Goal: Task Accomplishment & Management: Complete application form

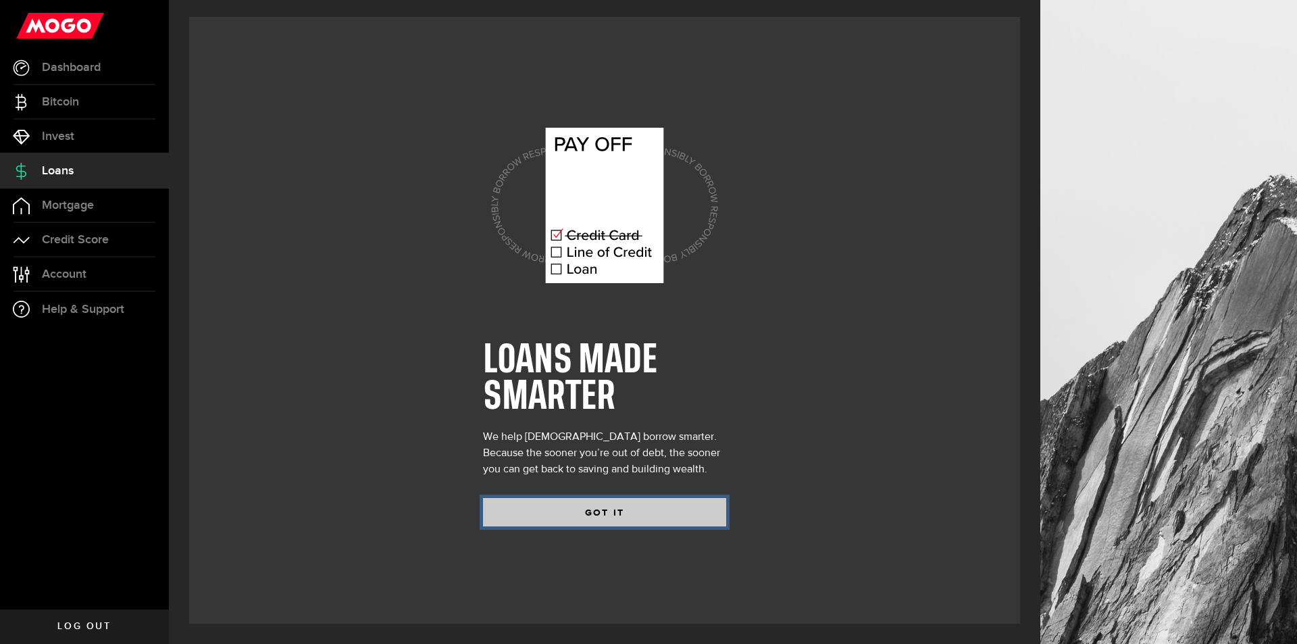
click at [610, 512] on button "GOT IT" at bounding box center [604, 512] width 243 height 28
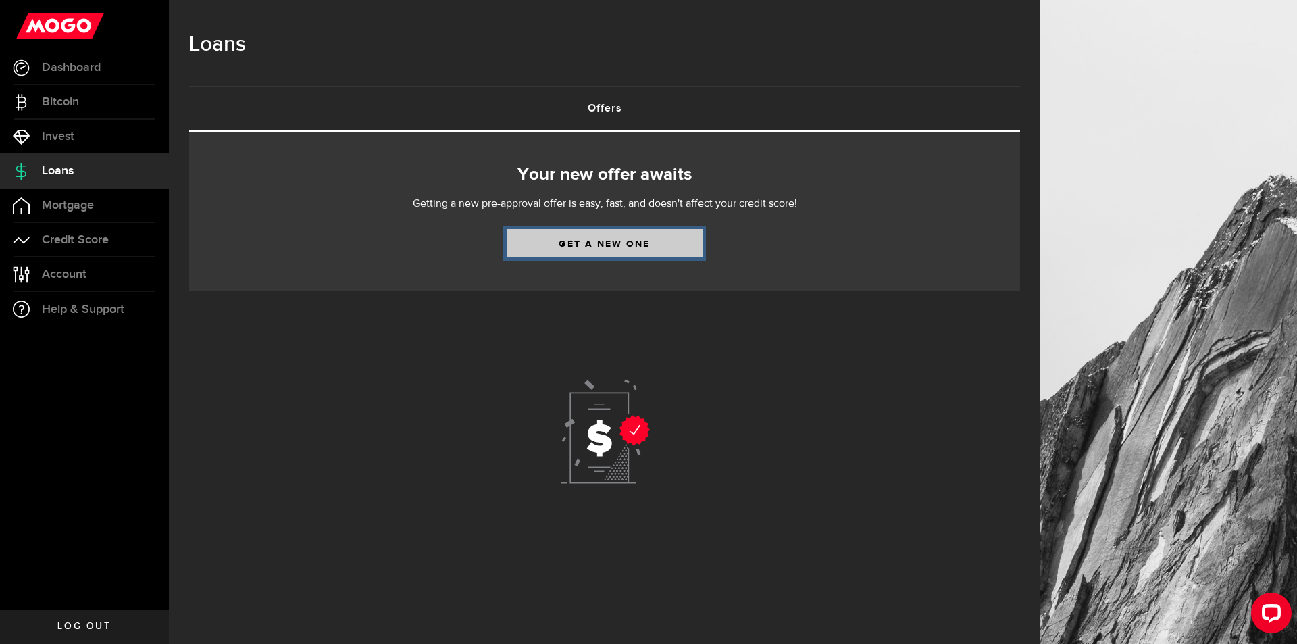
click at [573, 241] on link "Get a new one" at bounding box center [604, 243] width 196 height 28
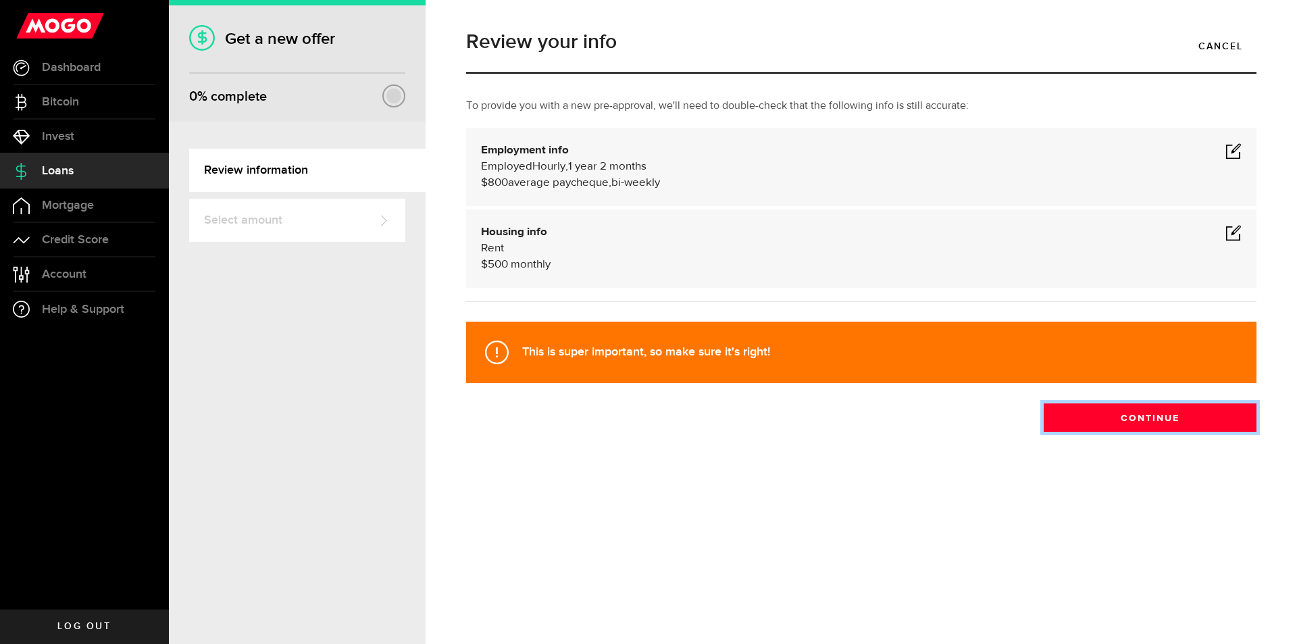
drag, startPoint x: 1085, startPoint y: 412, endPoint x: 746, endPoint y: 192, distance: 403.7
click at [746, 192] on div "To provide you with a new pre-approval, we'll need to double-check that the fol…" at bounding box center [861, 265] width 810 height 334
click at [1223, 153] on div "Employment info Employed Hourly , 1 year 2 months (on maternity leave) undefine…" at bounding box center [861, 166] width 760 height 49
click at [1231, 154] on span at bounding box center [1233, 150] width 16 height 16
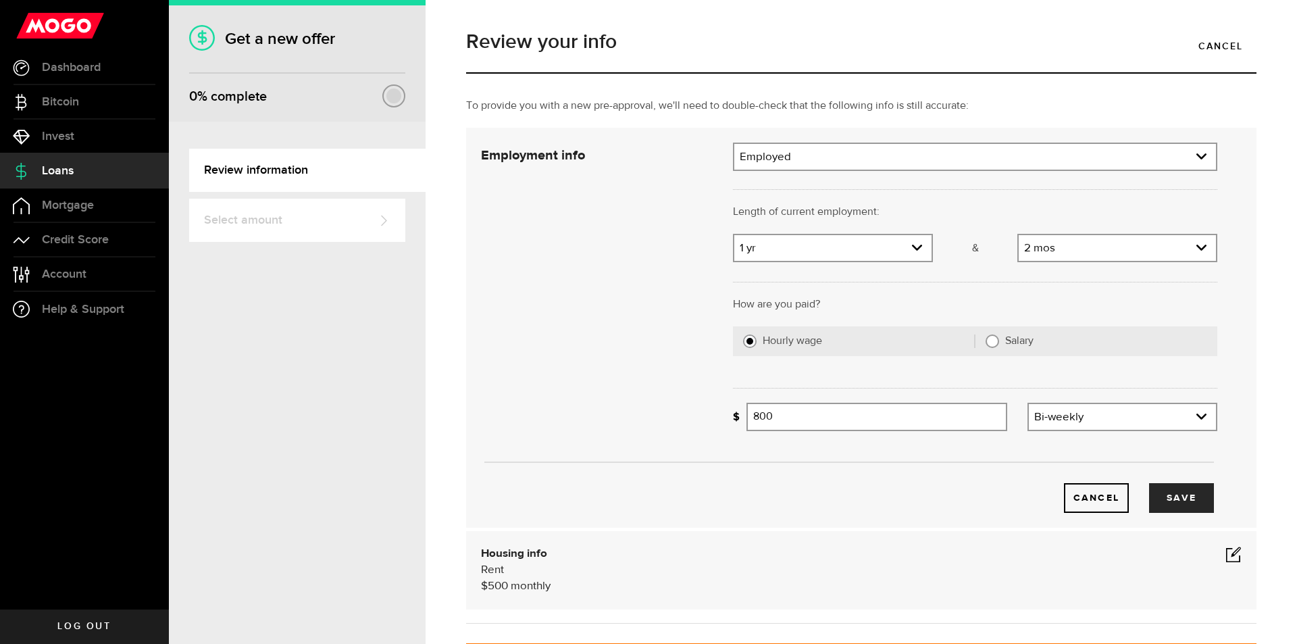
click at [885, 174] on div at bounding box center [975, 187] width 504 height 33
click at [835, 258] on link "expand select" at bounding box center [832, 248] width 197 height 26
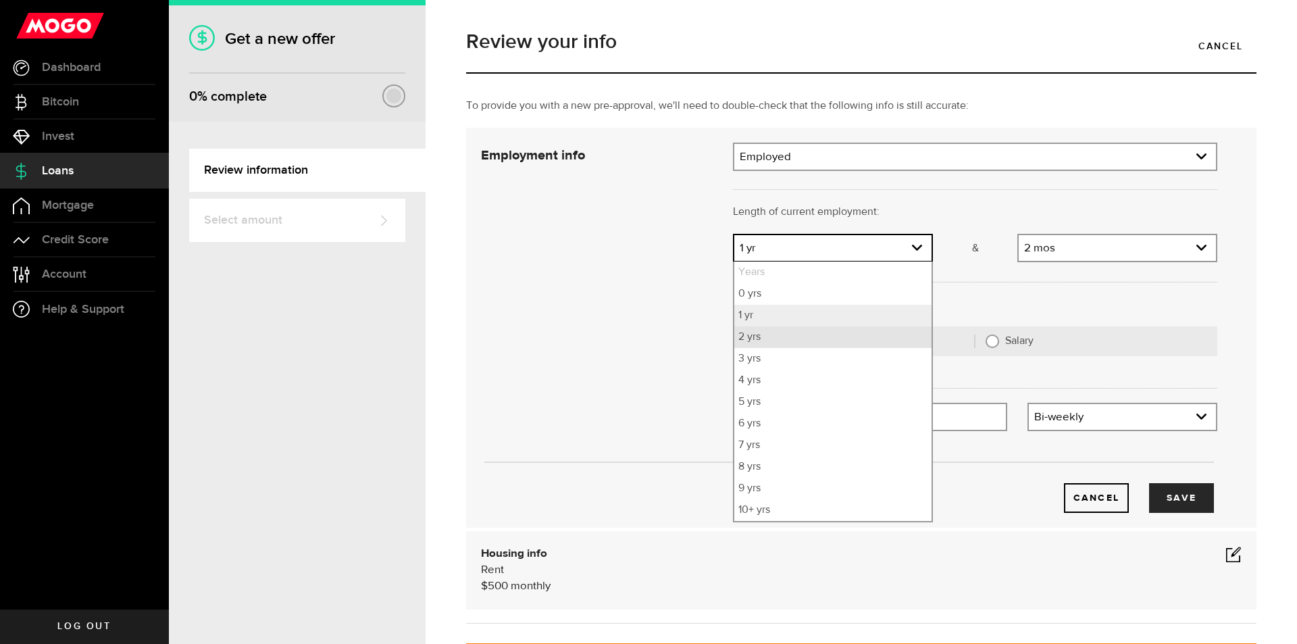
click at [785, 335] on li "2 yrs" at bounding box center [832, 337] width 197 height 22
select select "2"
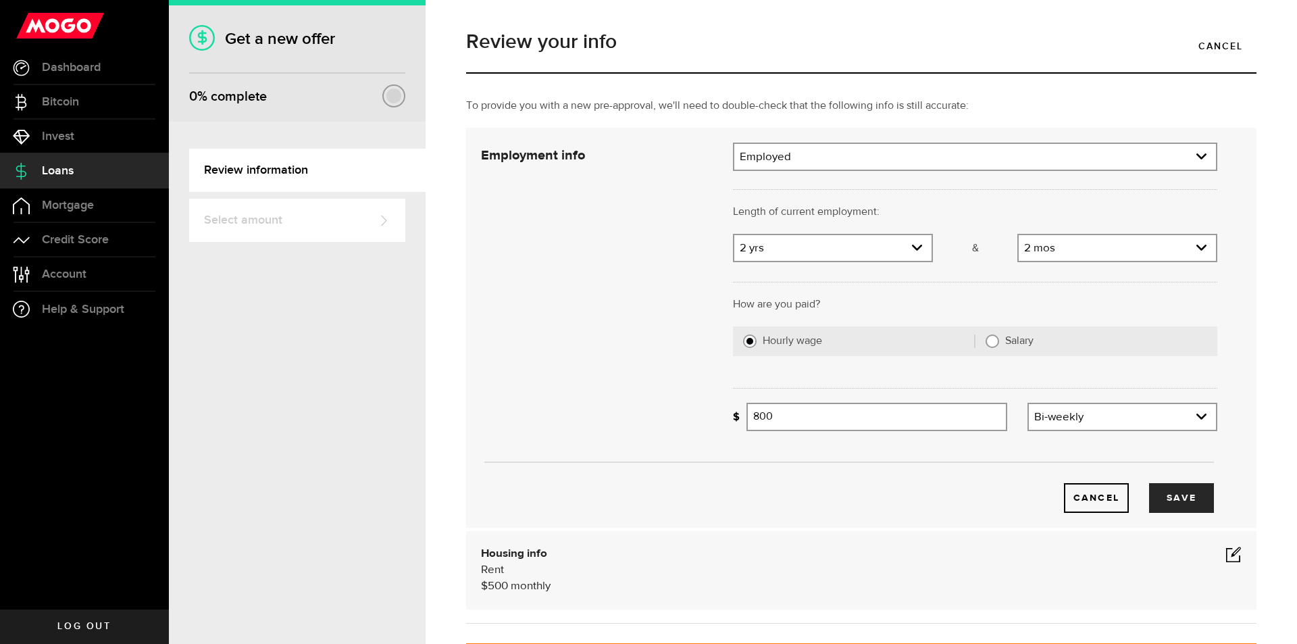
click at [1092, 234] on div "2 [DEMOGRAPHIC_DATA] Months 0 mos 1 mo [DEMOGRAPHIC_DATA] 3 mos 4 mos 5 mos 6 m…" at bounding box center [1117, 248] width 200 height 28
click at [1089, 236] on link "expand select" at bounding box center [1116, 248] width 197 height 26
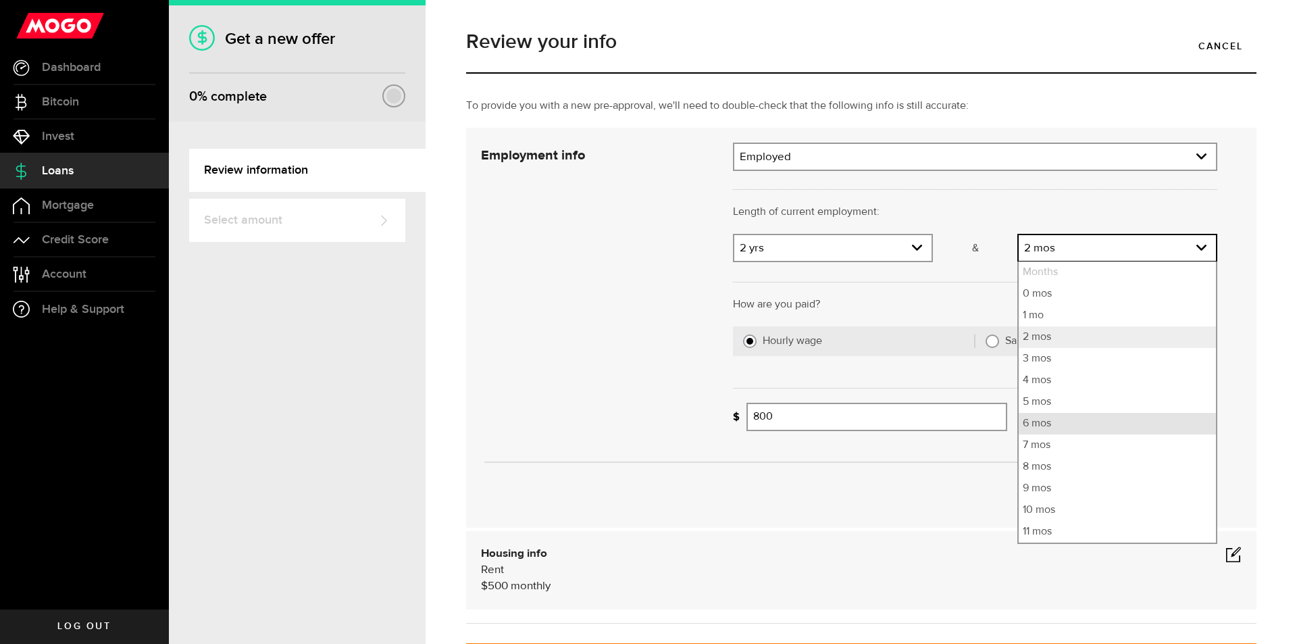
click at [1054, 421] on li "6 mos" at bounding box center [1116, 424] width 197 height 22
select select "6"
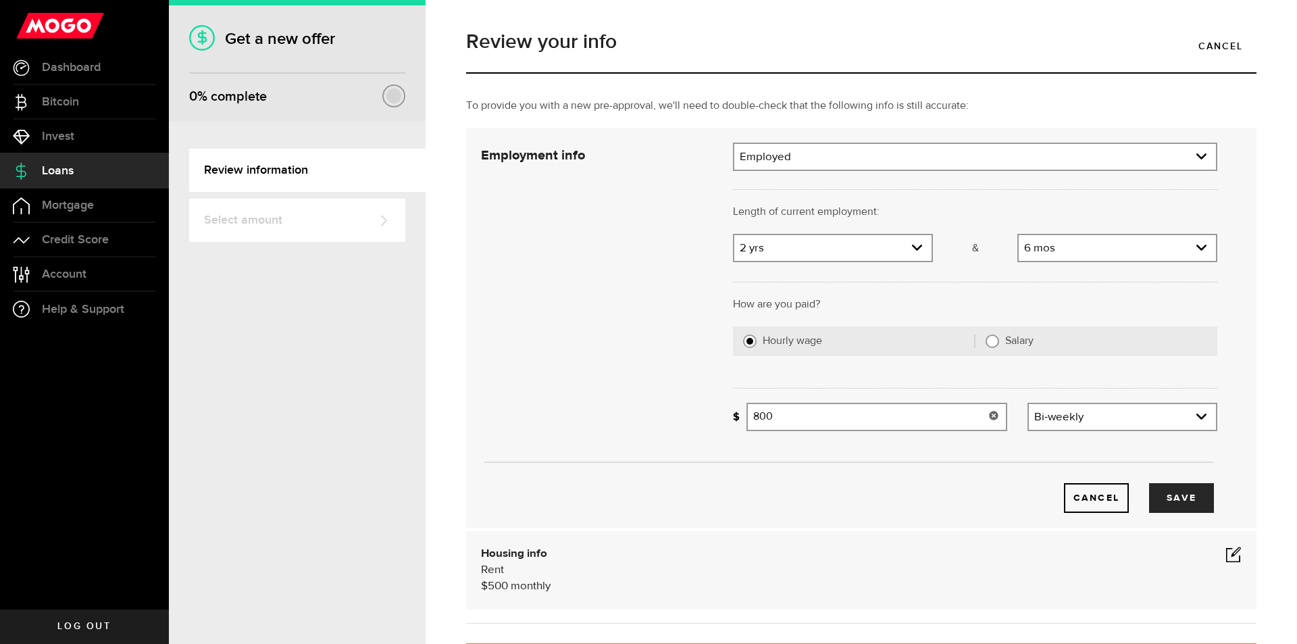
drag, startPoint x: 889, startPoint y: 427, endPoint x: 664, endPoint y: 413, distance: 226.0
click at [664, 413] on div "Employment info Employment type What's your employment situation like? Employed…" at bounding box center [849, 327] width 756 height 370
type input "2,500"
click at [1184, 502] on button "Save" at bounding box center [1181, 498] width 65 height 30
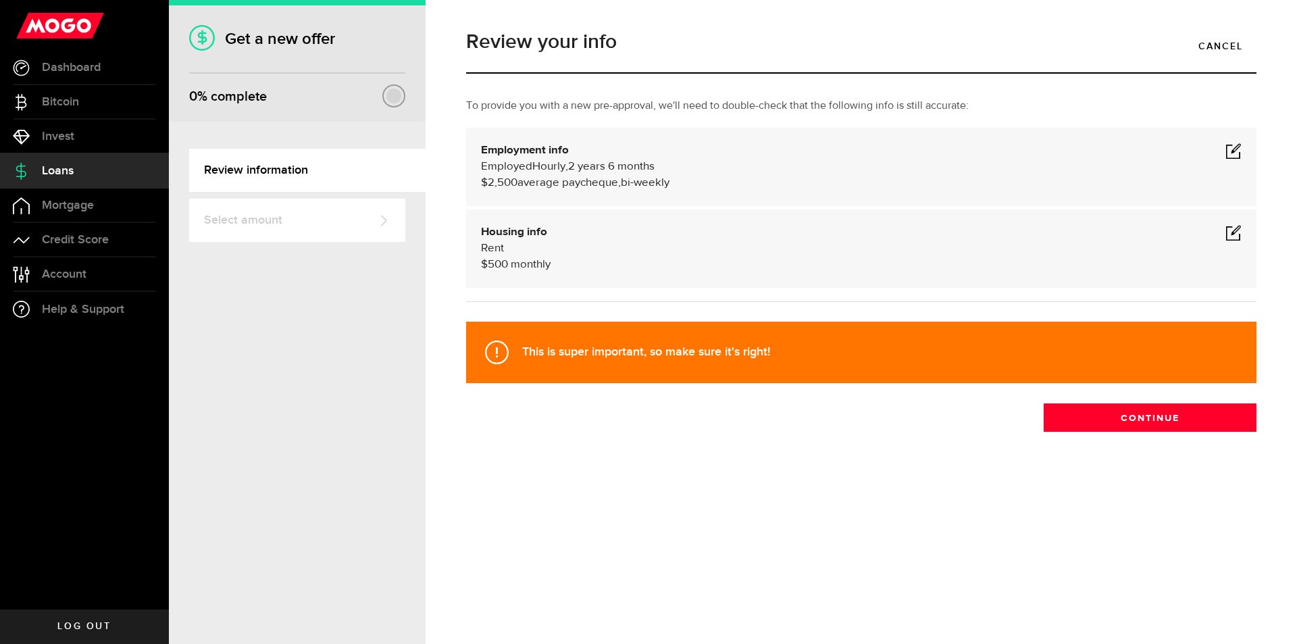
click at [1235, 240] on span at bounding box center [1233, 232] width 16 height 16
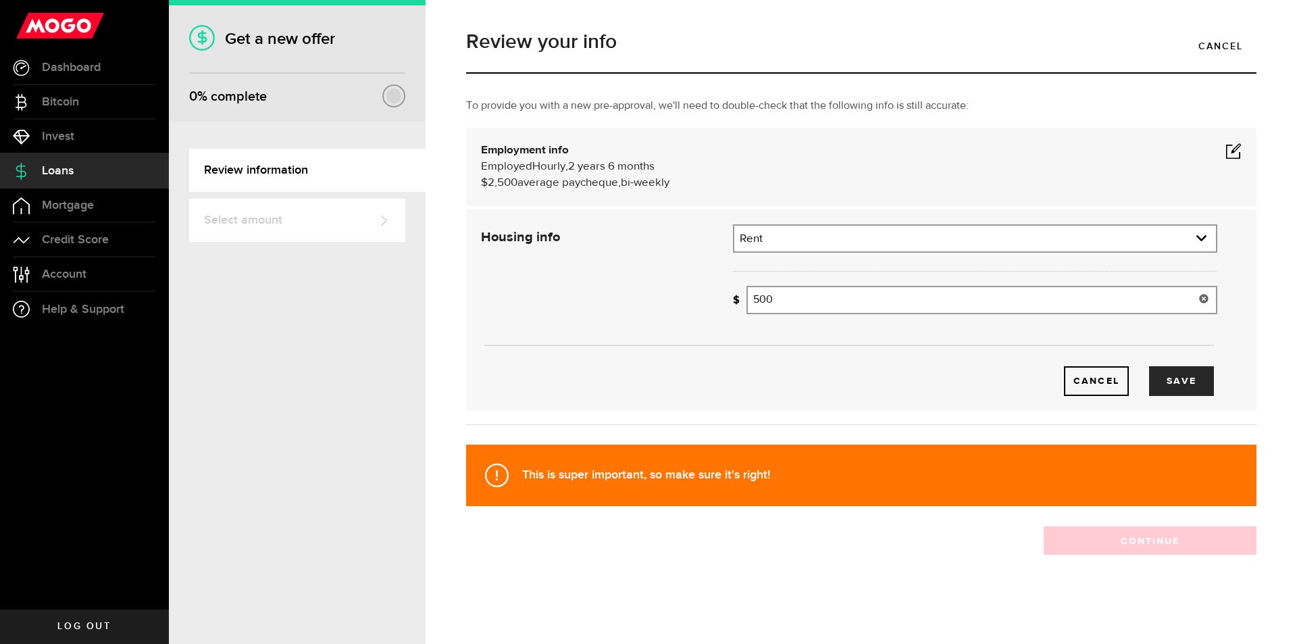
drag, startPoint x: 797, startPoint y: 310, endPoint x: 701, endPoint y: 295, distance: 97.0
click at [701, 295] on div "Housing info Residential status What's your residential status? Rent Residentia…" at bounding box center [849, 310] width 756 height 172
type input "2,000"
click at [1200, 377] on button "Save" at bounding box center [1181, 381] width 65 height 30
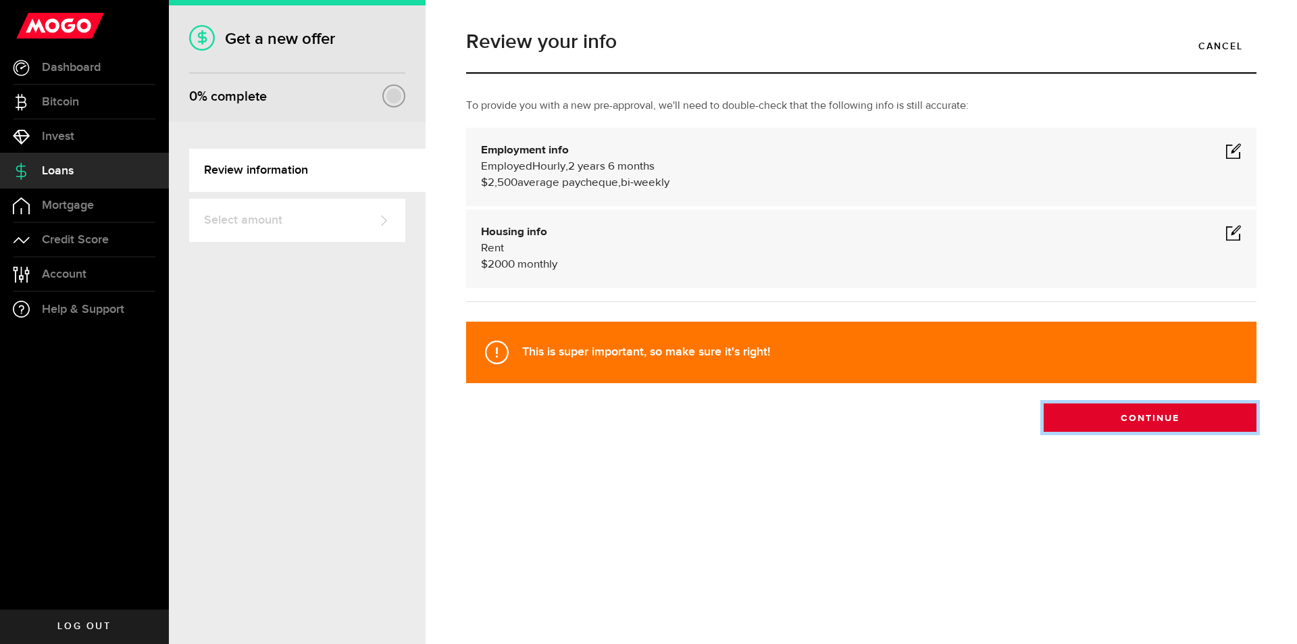
click at [1141, 417] on button "Continue" at bounding box center [1149, 417] width 213 height 28
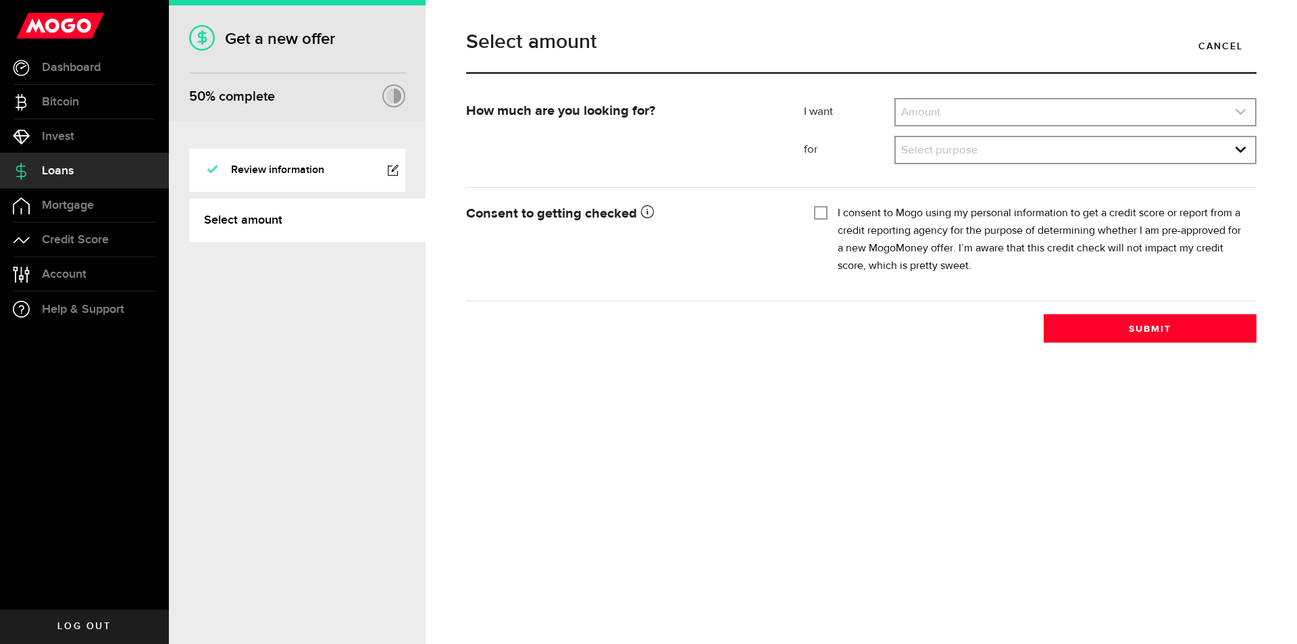
click at [1009, 113] on link "expand select" at bounding box center [1074, 112] width 359 height 26
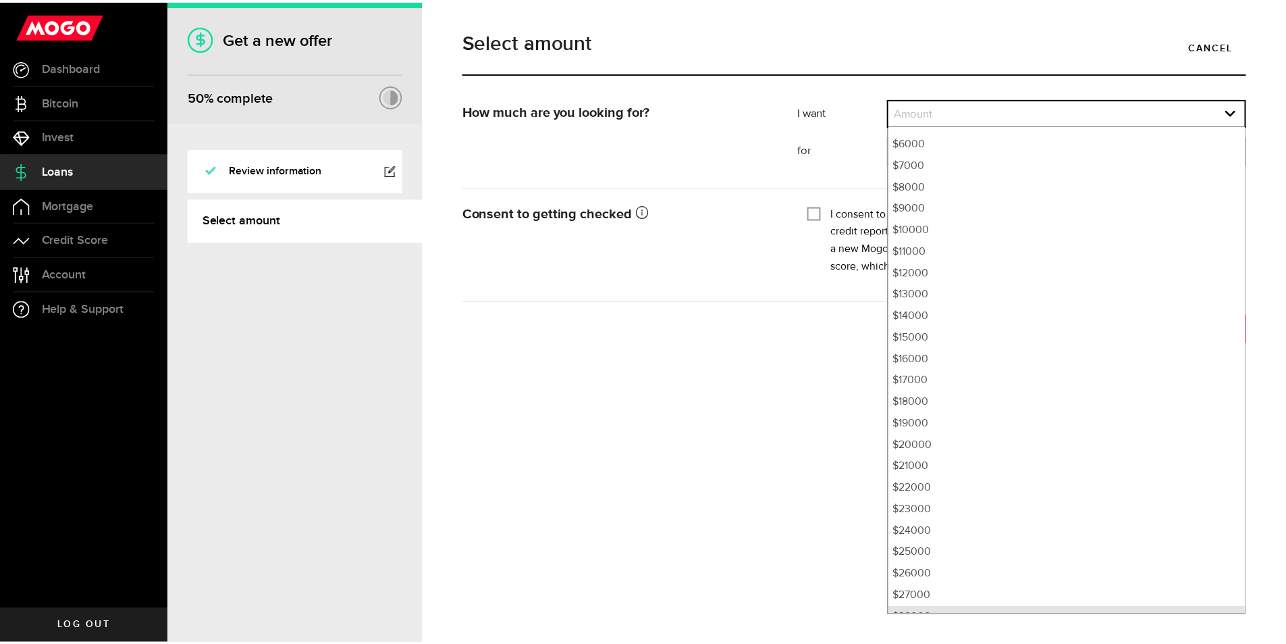
scroll to position [311, 0]
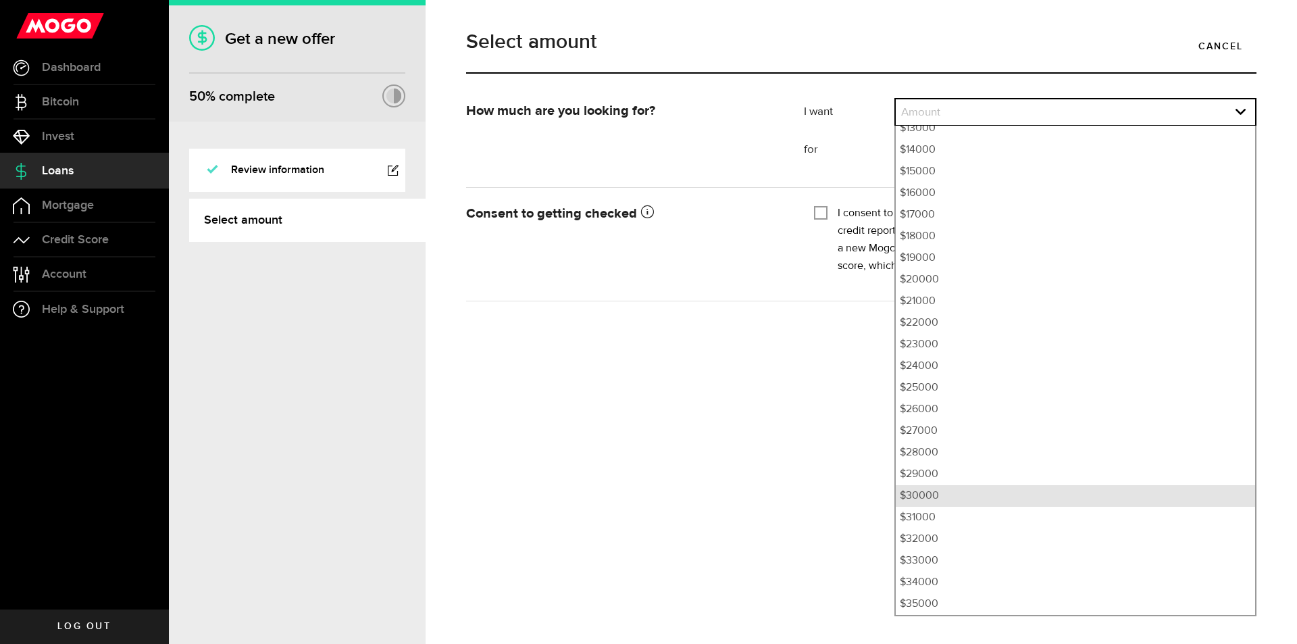
click at [929, 500] on li "$30000" at bounding box center [1074, 496] width 359 height 22
select select "30000"
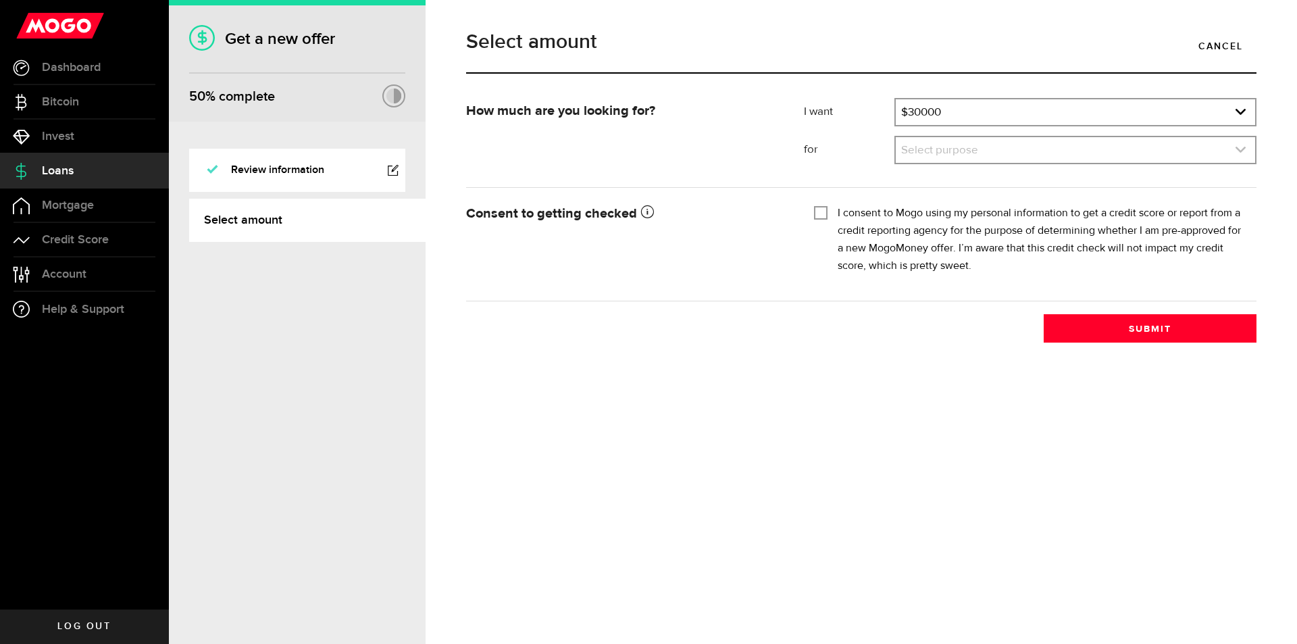
click at [932, 145] on link "expand select" at bounding box center [1074, 150] width 359 height 26
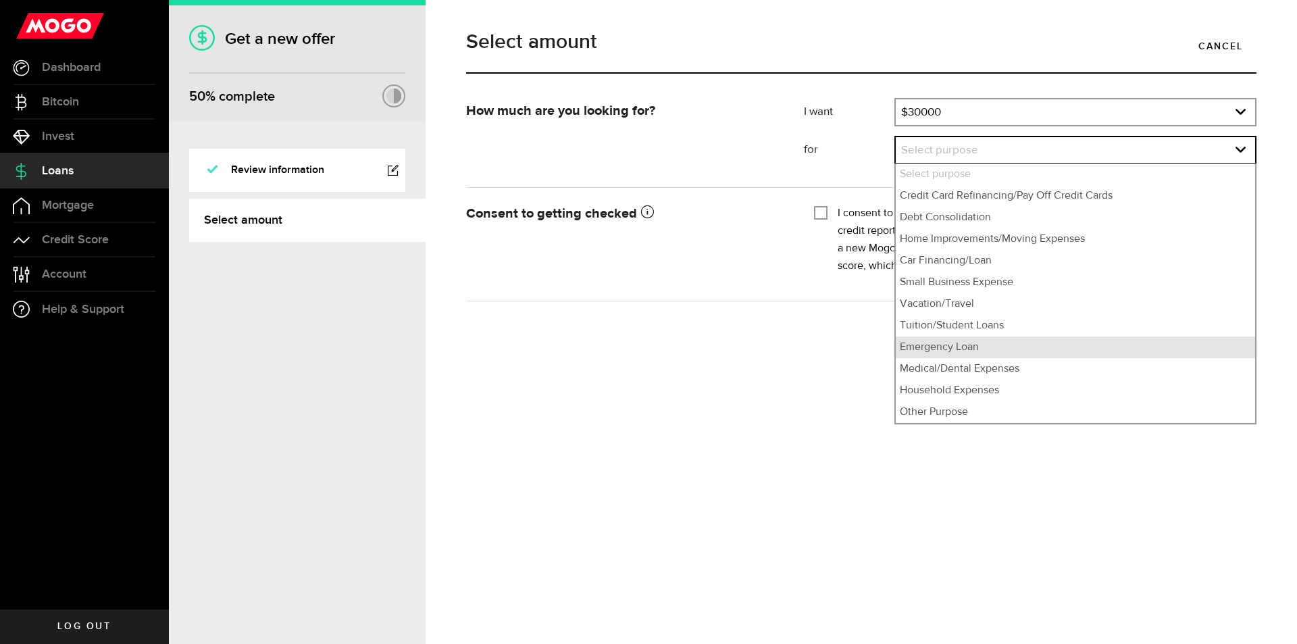
click at [939, 341] on li "Emergency Loan" at bounding box center [1074, 347] width 359 height 22
select select "Emergency Loan"
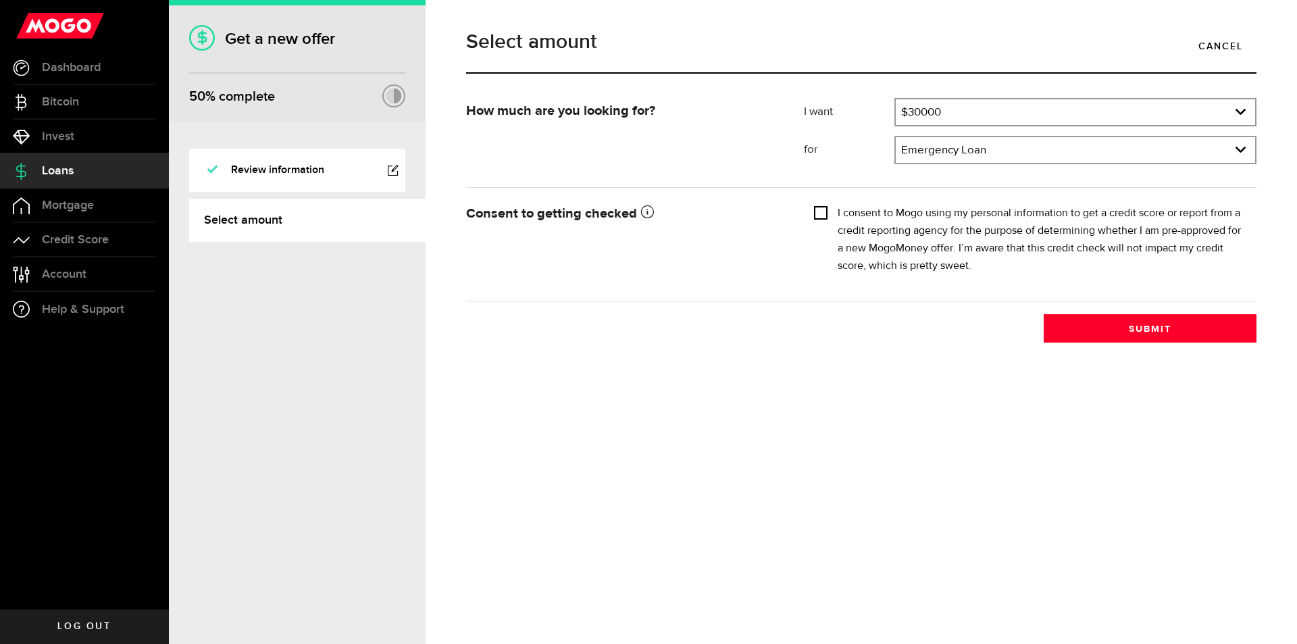
click at [821, 217] on input "I consent to Mogo using my personal information to get a credit score or report…" at bounding box center [821, 212] width 14 height 14
checkbox input "true"
click at [1146, 333] on button "Submit" at bounding box center [1149, 328] width 213 height 28
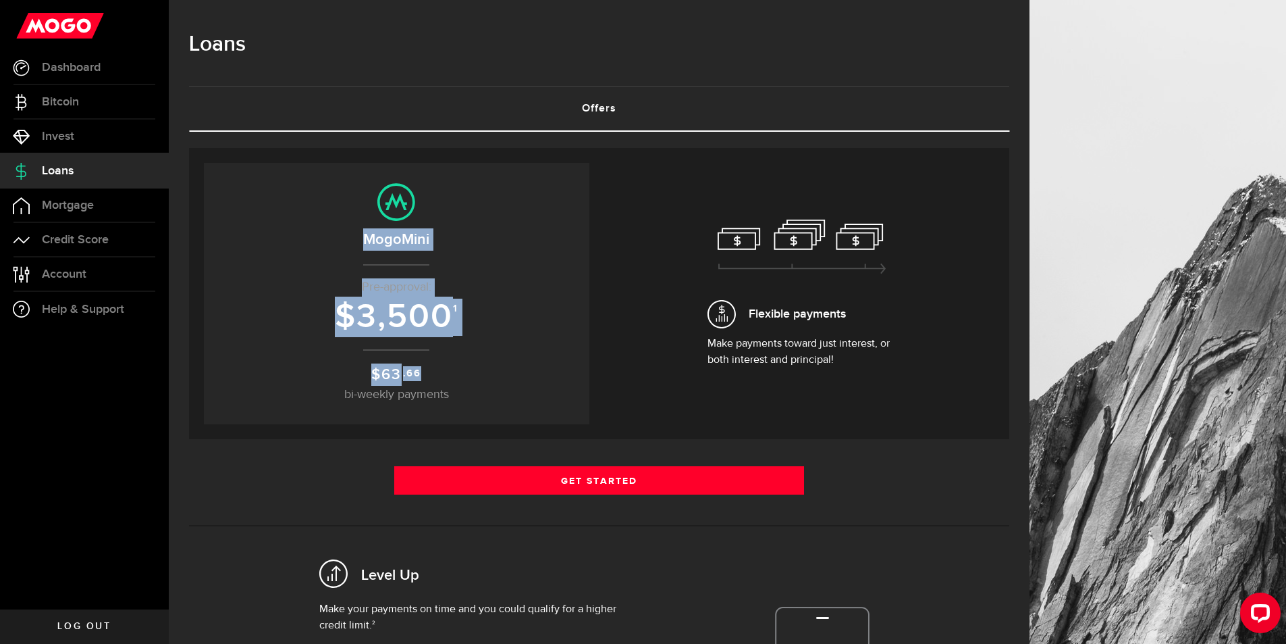
drag, startPoint x: 359, startPoint y: 226, endPoint x: 534, endPoint y: 371, distance: 227.3
click at [524, 369] on center "MogoMini Pre-approval: $ 3,500 1 $ 63 .66 bi-weekly payments" at bounding box center [396, 293] width 359 height 221
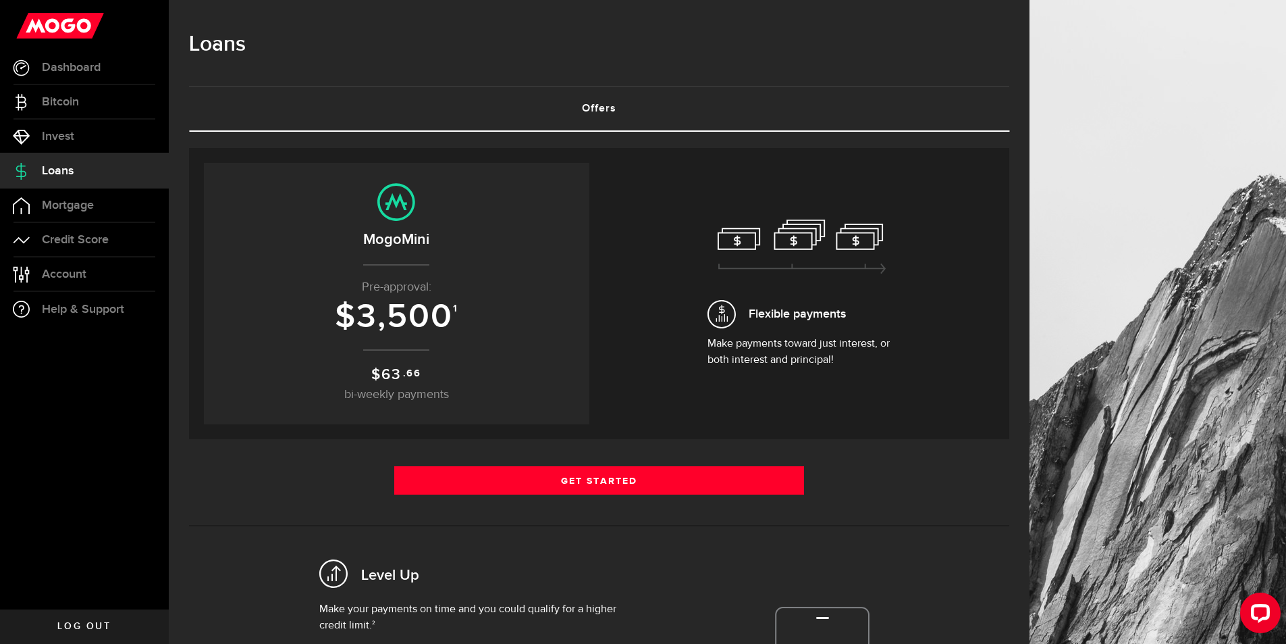
click at [550, 372] on p "$ 63 .66 bi-weekly payments" at bounding box center [396, 383] width 359 height 41
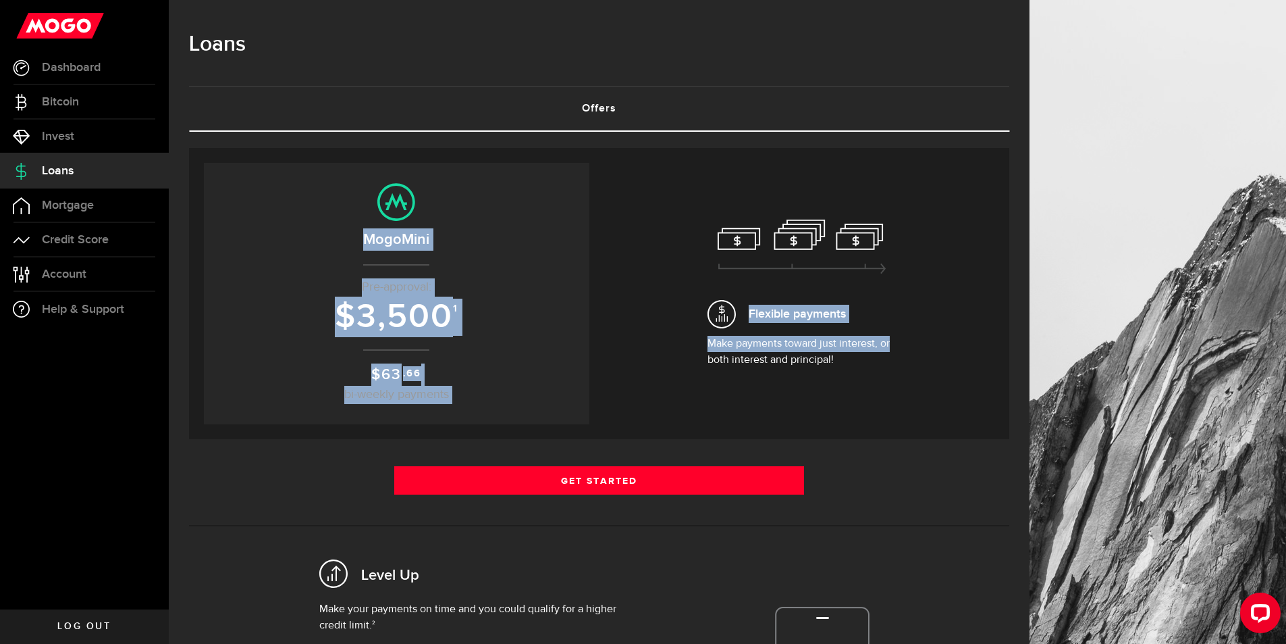
drag, startPoint x: 918, startPoint y: 332, endPoint x: 581, endPoint y: 190, distance: 366.0
click at [581, 190] on div "Your previous offer Expired Your Offer Expired Expires on [DATE] MogoMini Pre-a…" at bounding box center [599, 293] width 791 height 261
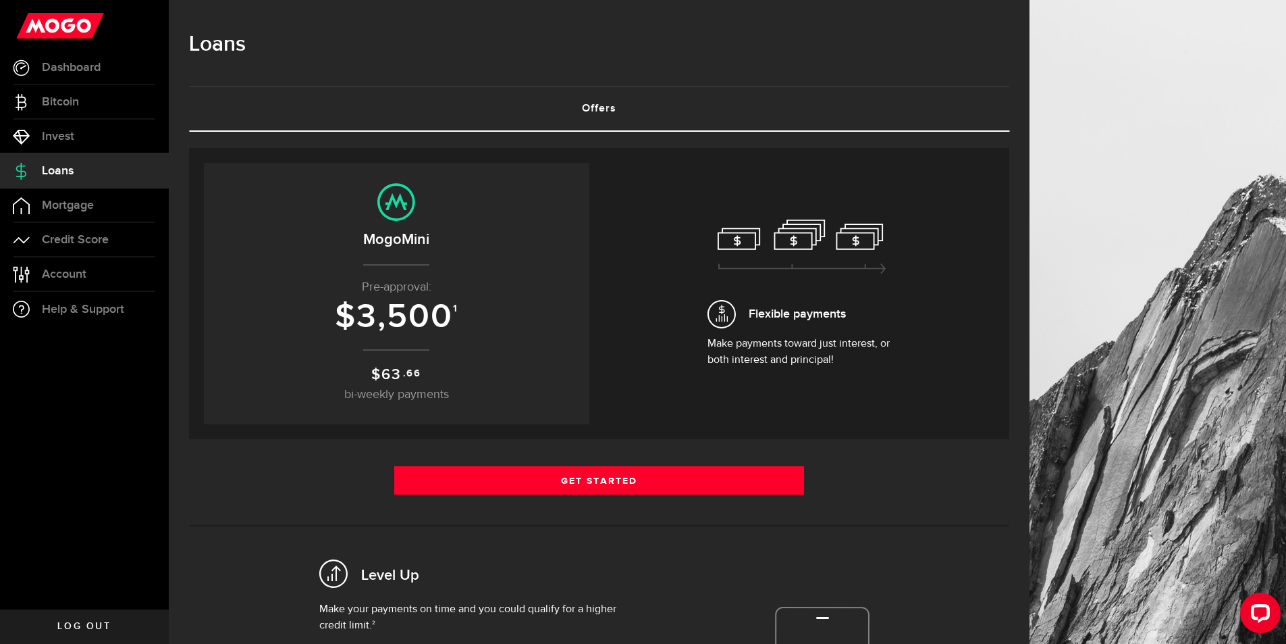
click at [240, 71] on div "Loans" at bounding box center [599, 51] width 821 height 69
click at [127, 237] on link "Credit Score" at bounding box center [84, 240] width 169 height 34
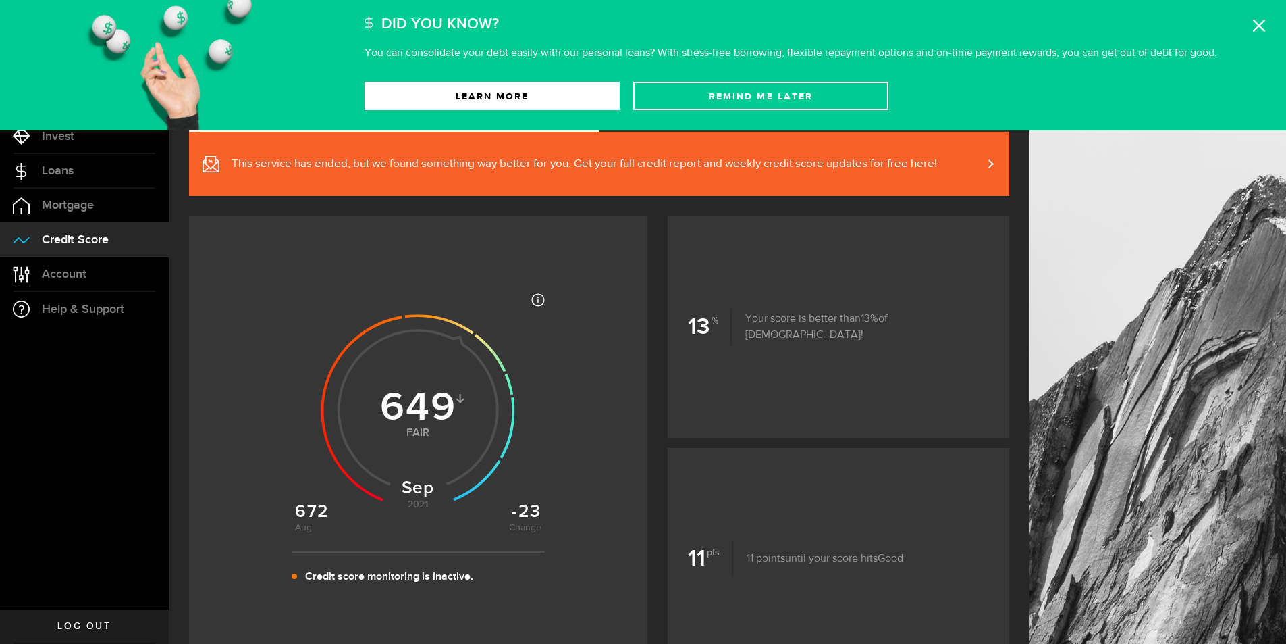
click at [986, 157] on span at bounding box center [983, 164] width 6 height 14
click at [493, 96] on link "Learn More" at bounding box center [492, 96] width 255 height 28
